Goal: Task Accomplishment & Management: Manage account settings

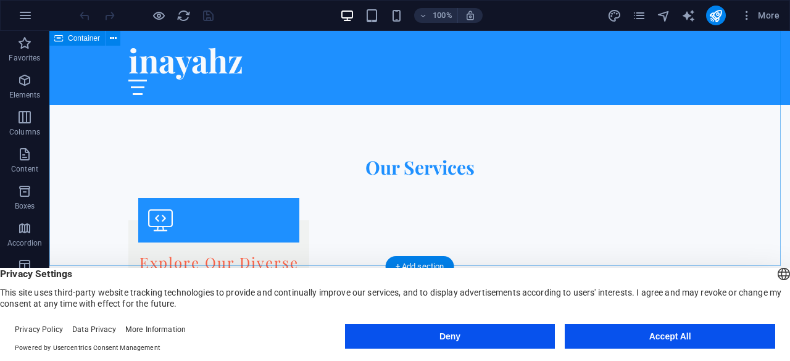
scroll to position [1080, 0]
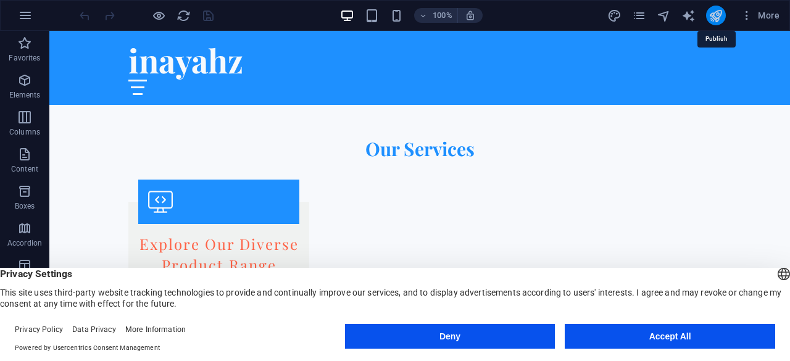
click at [721, 18] on icon "publish" at bounding box center [716, 16] width 14 height 14
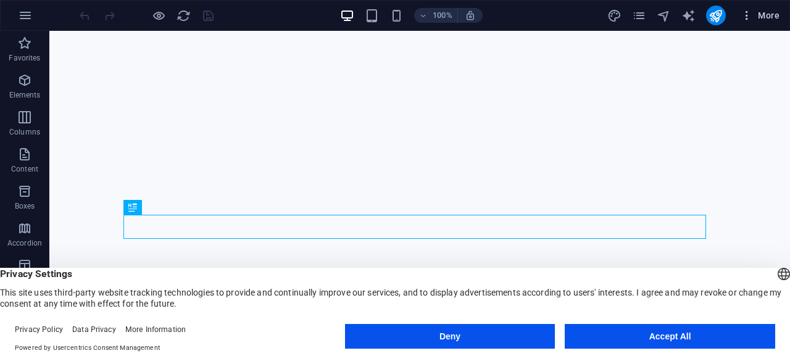
click at [749, 15] on icon "button" at bounding box center [747, 15] width 12 height 12
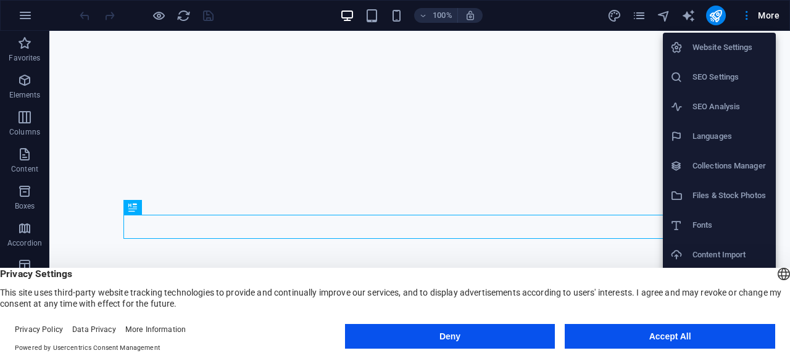
scroll to position [31, 0]
click at [514, 338] on button "Deny" at bounding box center [450, 336] width 211 height 25
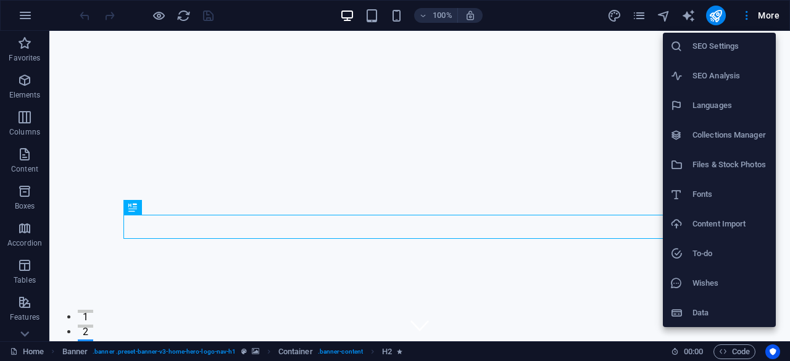
scroll to position [0, 0]
click at [741, 43] on h6 "Website Settings" at bounding box center [731, 47] width 76 height 15
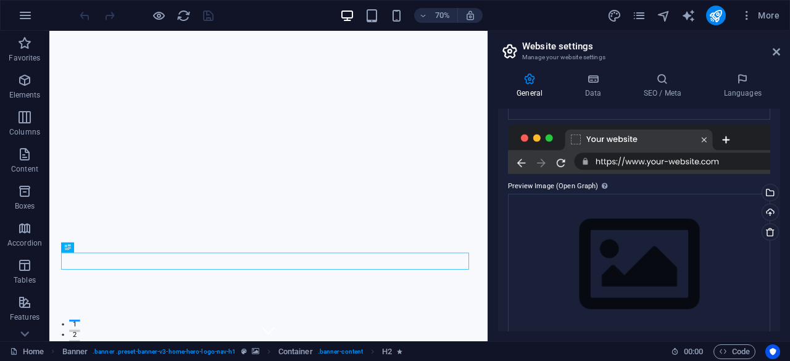
scroll to position [198, 0]
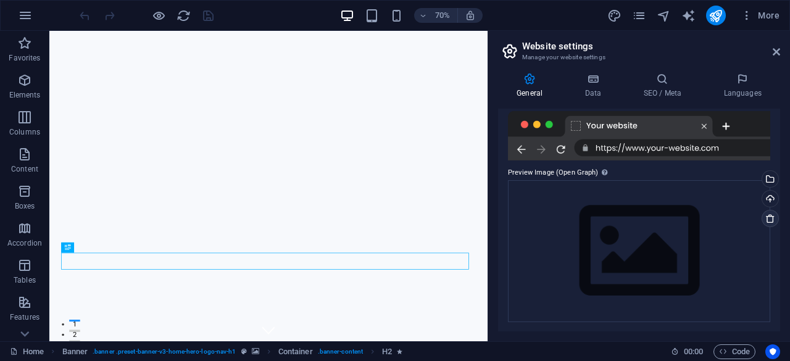
click at [768, 219] on icon at bounding box center [771, 219] width 10 height 10
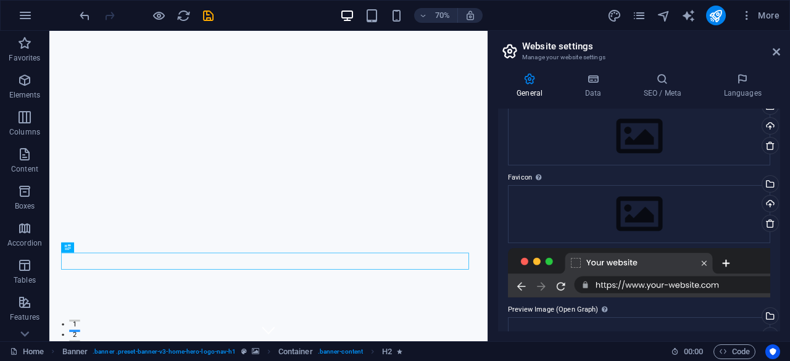
scroll to position [0, 0]
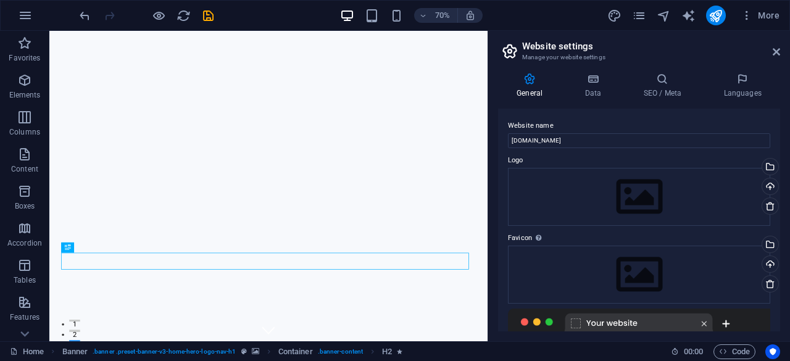
click at [781, 52] on aside "Website settings Manage your website settings General Data SEO / Meta Languages…" at bounding box center [639, 186] width 303 height 311
click at [774, 51] on icon at bounding box center [776, 52] width 7 height 10
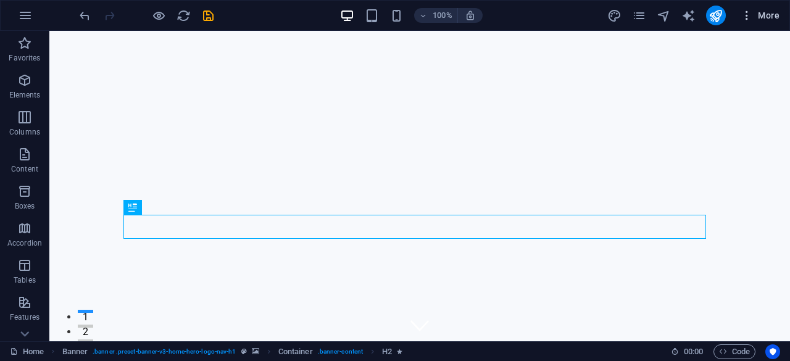
click at [748, 16] on icon "button" at bounding box center [747, 15] width 12 height 12
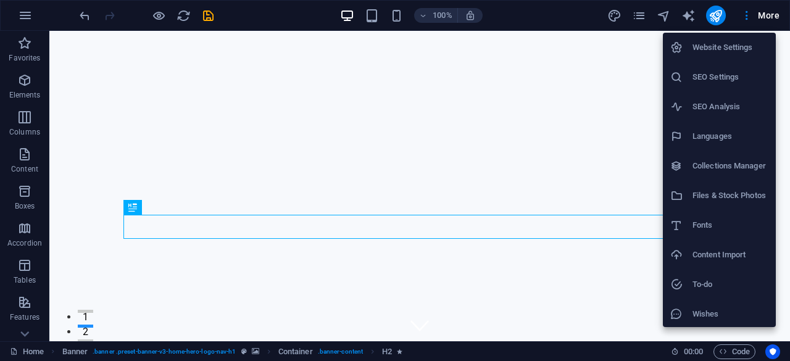
click at [762, 10] on div at bounding box center [395, 180] width 790 height 361
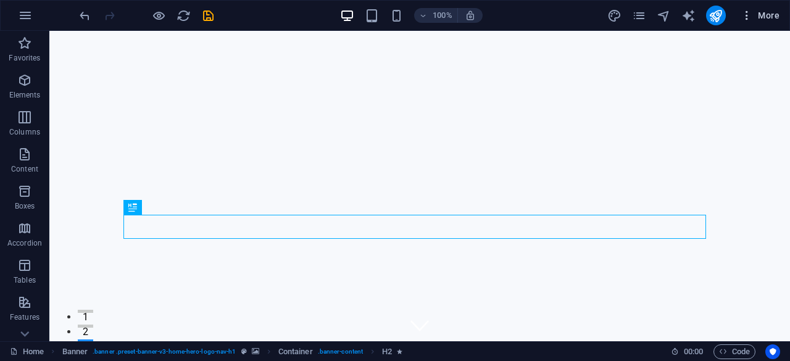
click at [764, 12] on span "More" at bounding box center [760, 15] width 39 height 12
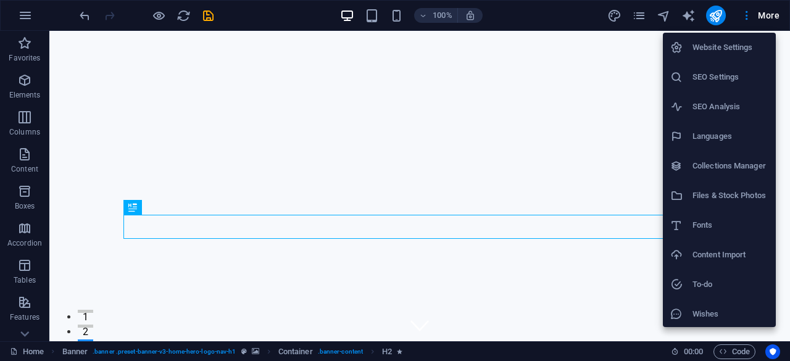
click at [345, 108] on div at bounding box center [395, 180] width 790 height 361
